Goal: Navigation & Orientation: Find specific page/section

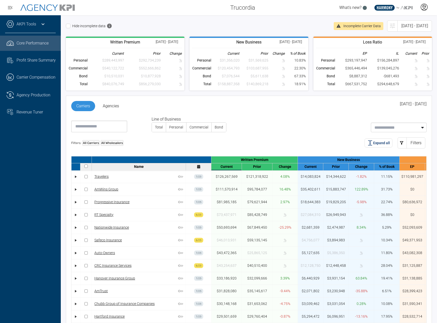
click at [426, 6] on icon at bounding box center [425, 7] width 8 height 8
click at [407, 23] on li "Log Out" at bounding box center [404, 21] width 55 height 11
click at [23, 67] on link "Task List Cash Streamline Icon: https://streamlinehq.com Profit Share Summary" at bounding box center [30, 60] width 61 height 14
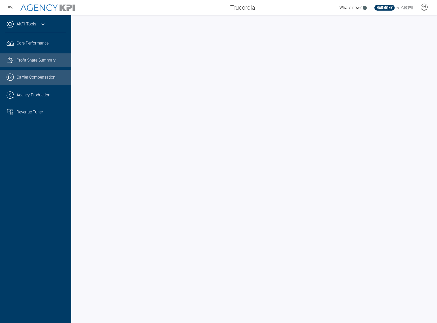
click at [23, 75] on link ".cls-1{fill:none;stroke:#221f20;stroke-linecap:round;stroke-linejoin:round;stro…" at bounding box center [35, 77] width 71 height 15
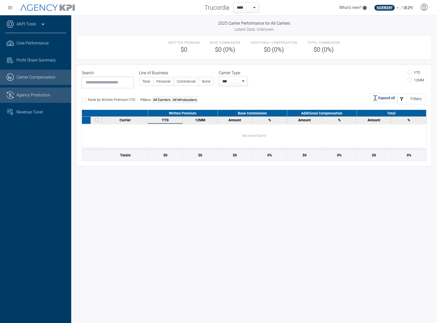
click at [24, 97] on span "Agency Production" at bounding box center [34, 95] width 34 height 6
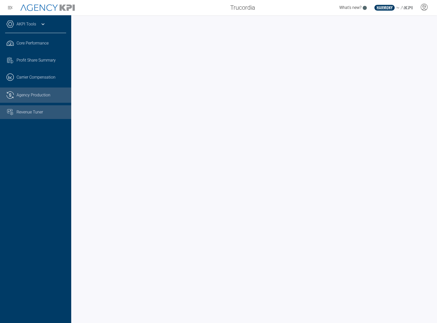
click at [24, 115] on link "Revenue Tuner" at bounding box center [35, 112] width 71 height 14
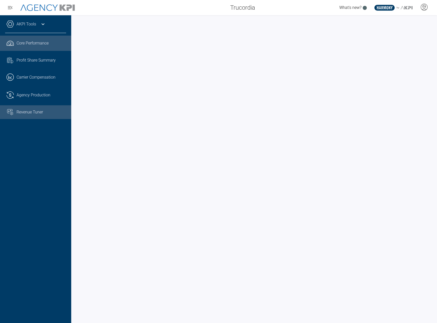
click at [17, 46] on link ".cls-1{fill:none;stroke:#221f20;stroke-linecap:round;stroke-linejoin:round;stro…" at bounding box center [35, 43] width 71 height 15
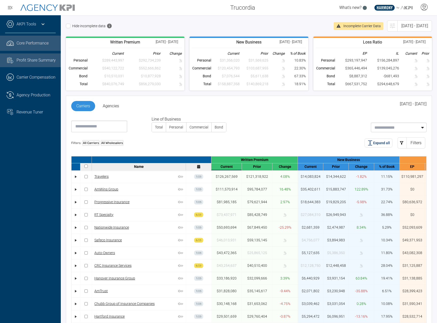
click at [22, 63] on div "Profit Share Summary" at bounding box center [36, 60] width 39 height 6
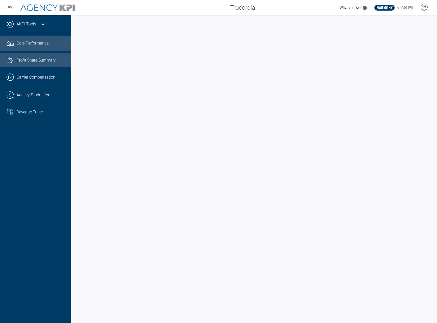
click at [38, 51] on link ".cls-1{fill:none;stroke:#221f20;stroke-linecap:round;stroke-linejoin:round;stro…" at bounding box center [35, 43] width 71 height 15
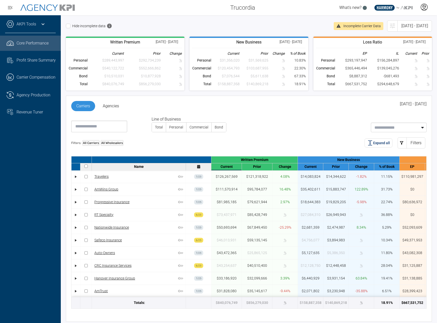
click at [427, 10] on icon at bounding box center [425, 7] width 8 height 8
click at [414, 22] on li "Log Out" at bounding box center [404, 21] width 55 height 11
